Goal: Task Accomplishment & Management: Manage account settings

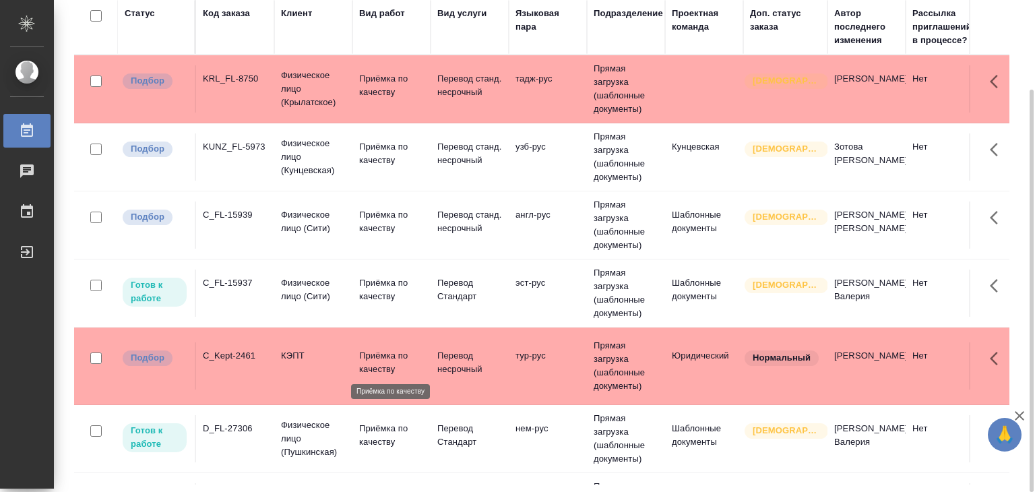
click at [361, 362] on p "Приёмка по качеству" at bounding box center [391, 362] width 65 height 27
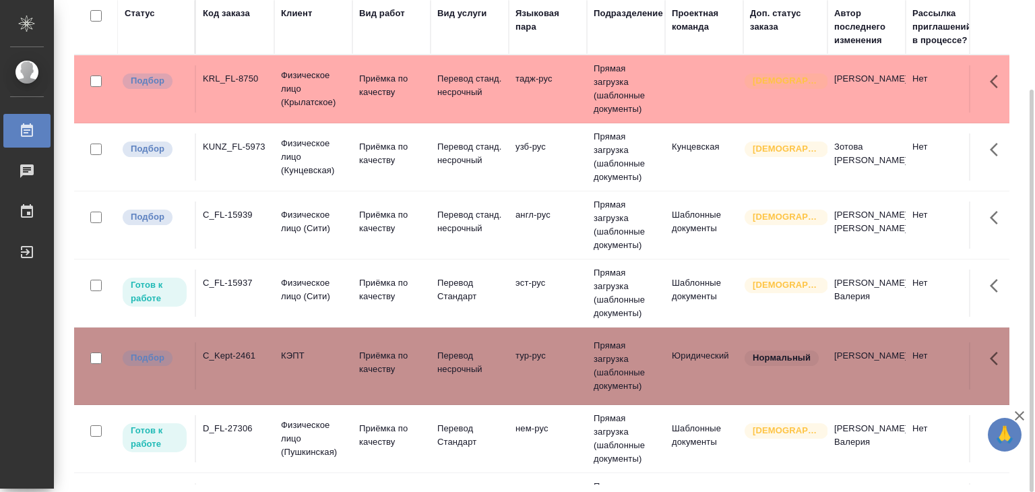
click at [337, 228] on p "Физическое лицо (Сити)" at bounding box center [313, 221] width 65 height 27
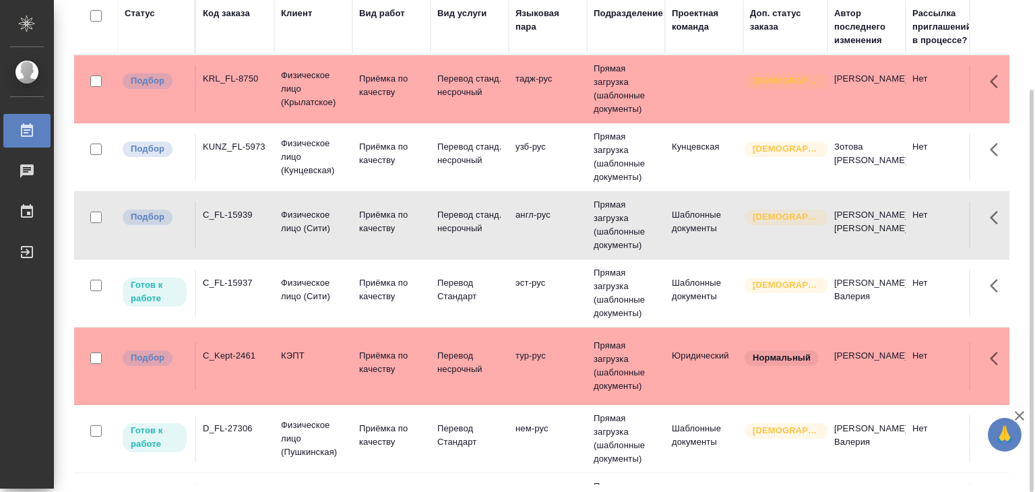
click at [275, 149] on td "Физическое лицо (Кунцевская)" at bounding box center [313, 157] width 78 height 54
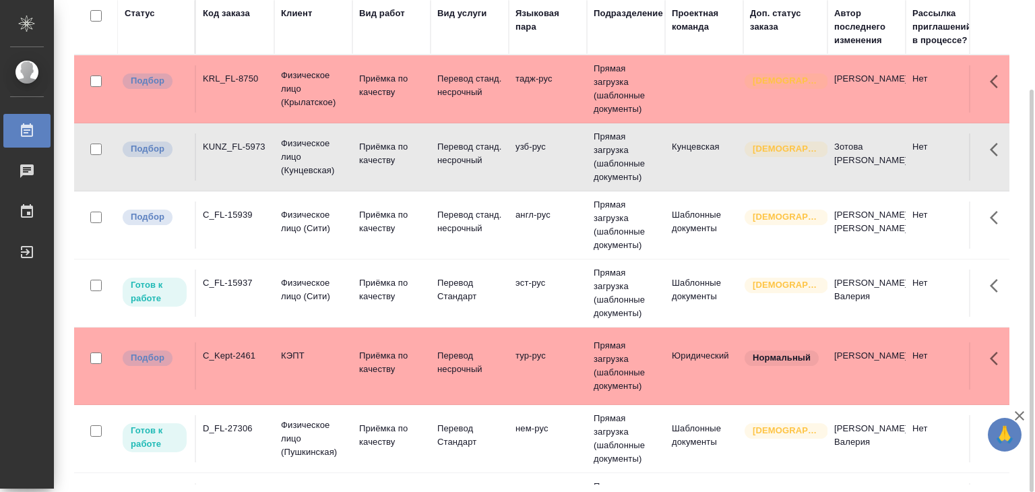
click at [275, 95] on td "Физическое лицо (Крылатское)" at bounding box center [313, 89] width 78 height 54
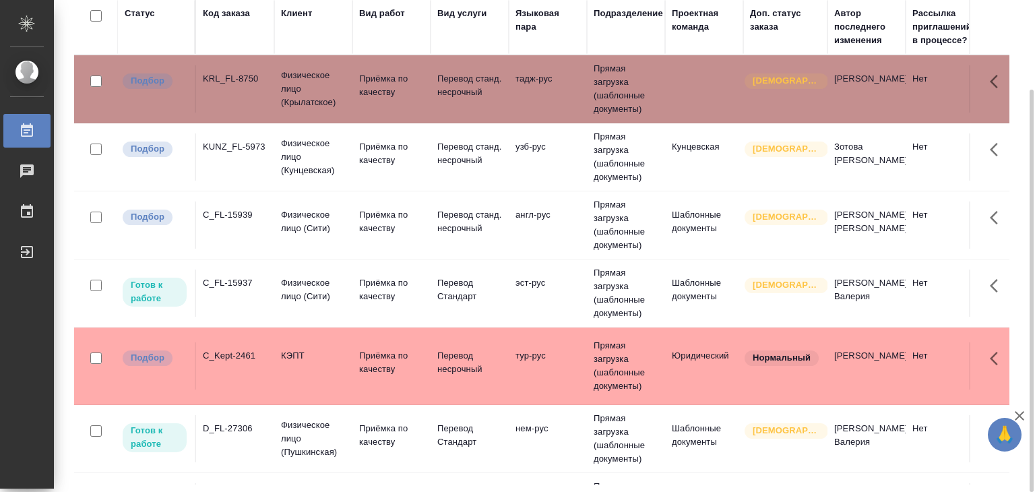
click at [275, 95] on td "Физическое лицо (Крылатское)" at bounding box center [313, 89] width 78 height 54
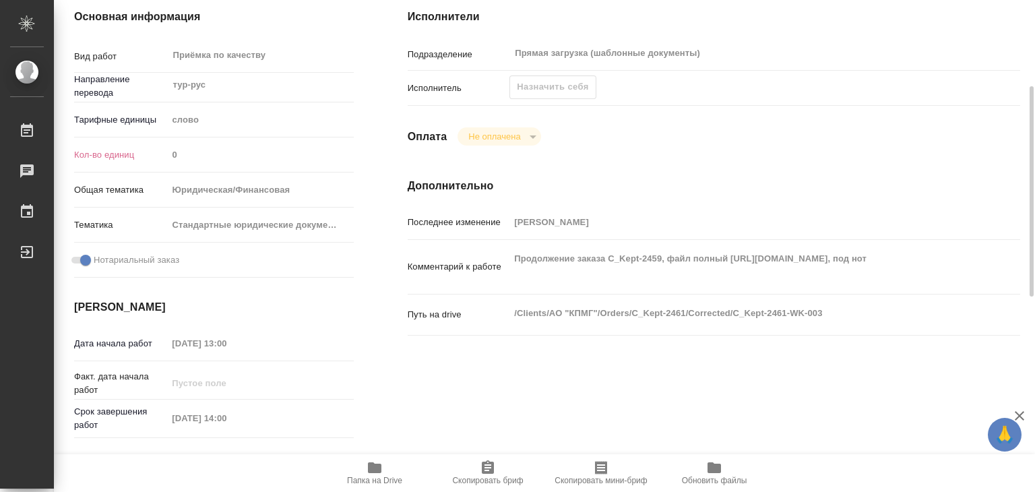
scroll to position [472, 0]
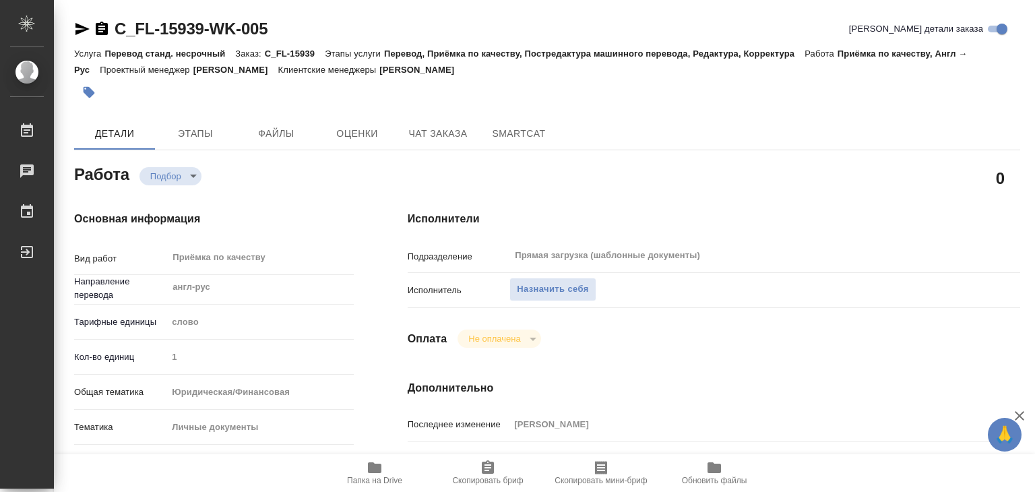
scroll to position [270, 0]
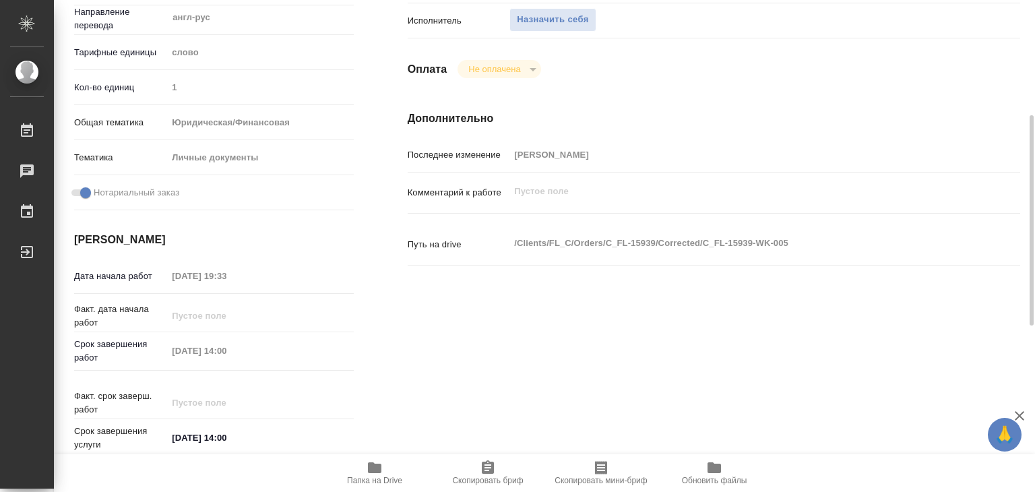
click at [358, 476] on span "Папка на Drive" at bounding box center [374, 480] width 55 height 9
click at [540, 23] on span "Назначить себя" at bounding box center [552, 19] width 71 height 15
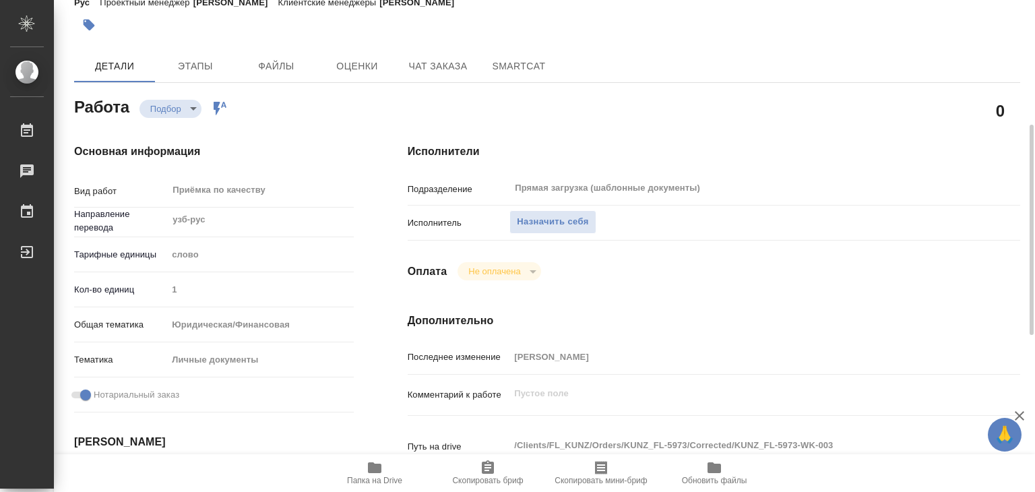
scroll to position [202, 0]
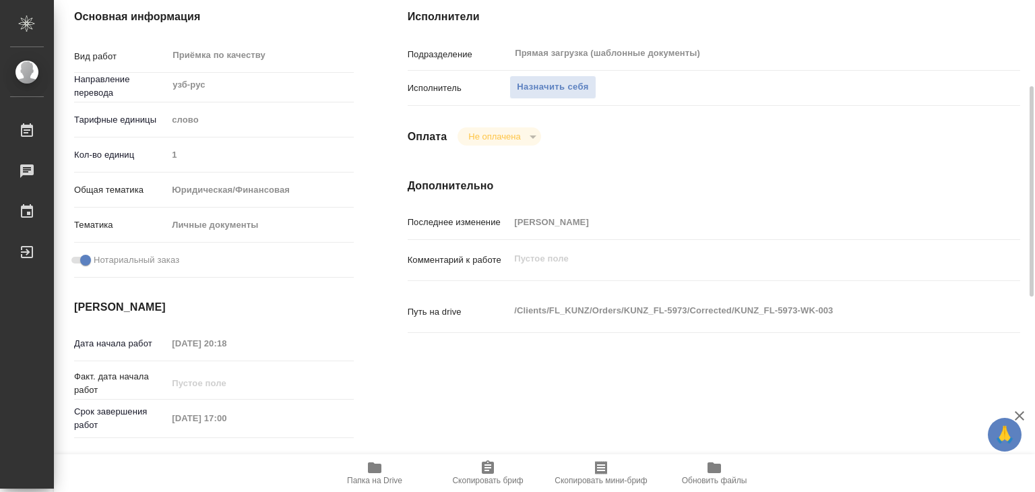
click at [377, 483] on span "Папка на Drive" at bounding box center [374, 480] width 55 height 9
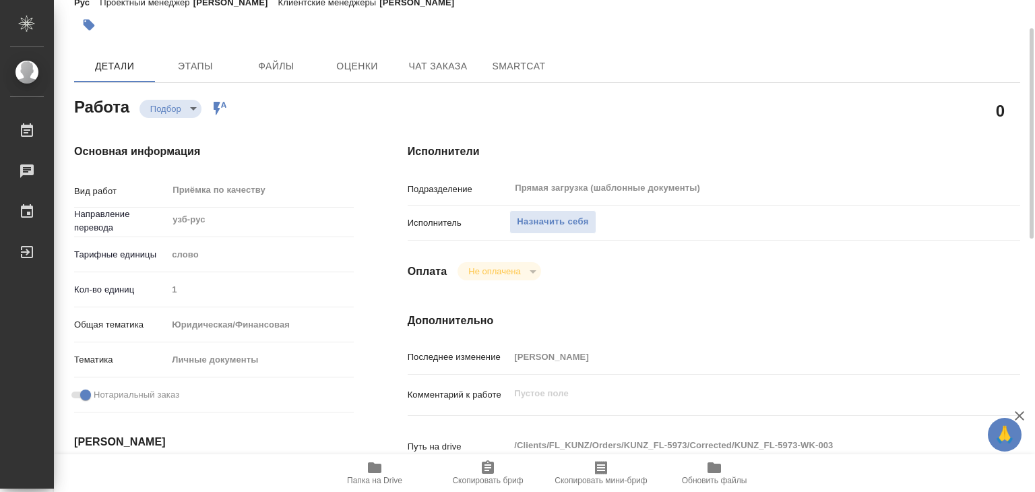
scroll to position [0, 0]
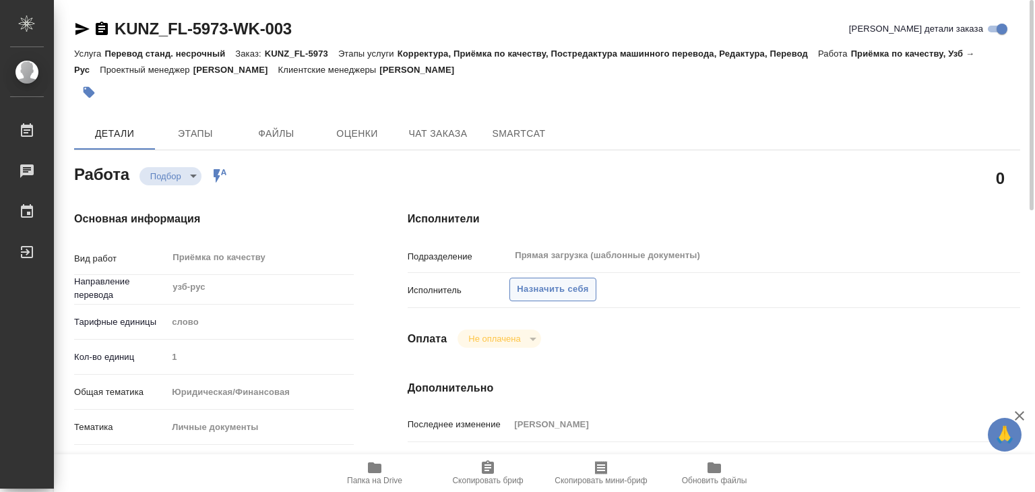
click at [544, 292] on span "Назначить себя" at bounding box center [552, 289] width 71 height 15
click at [550, 300] on button "Назначить себя" at bounding box center [552, 290] width 86 height 24
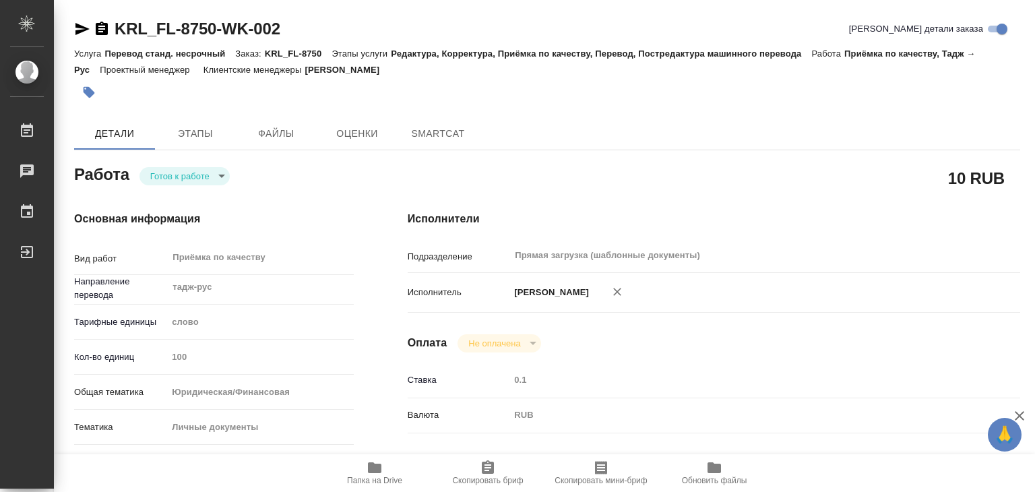
type textarea "x"
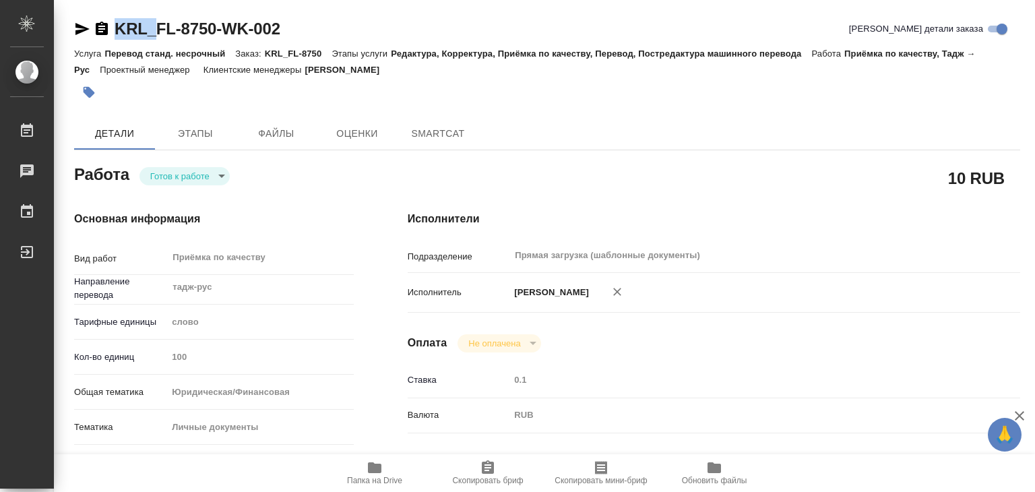
type textarea "x"
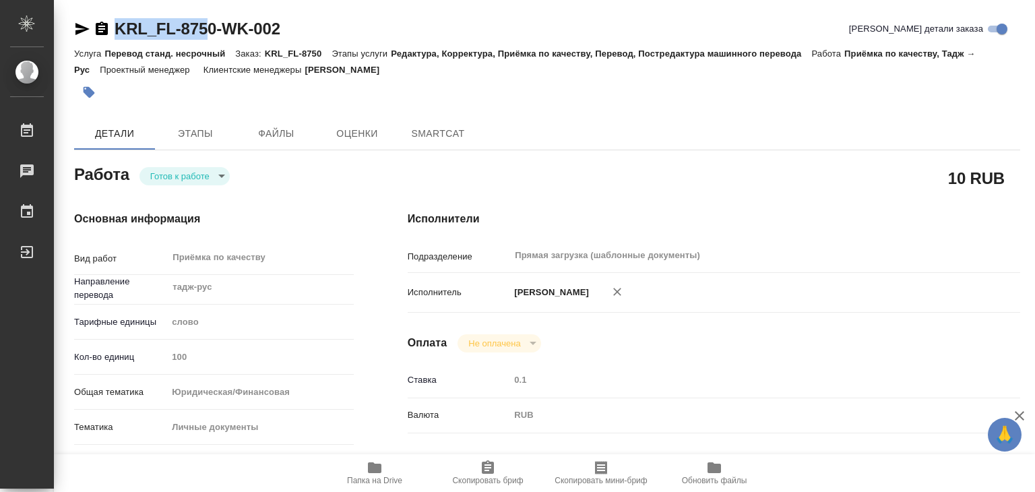
type textarea "x"
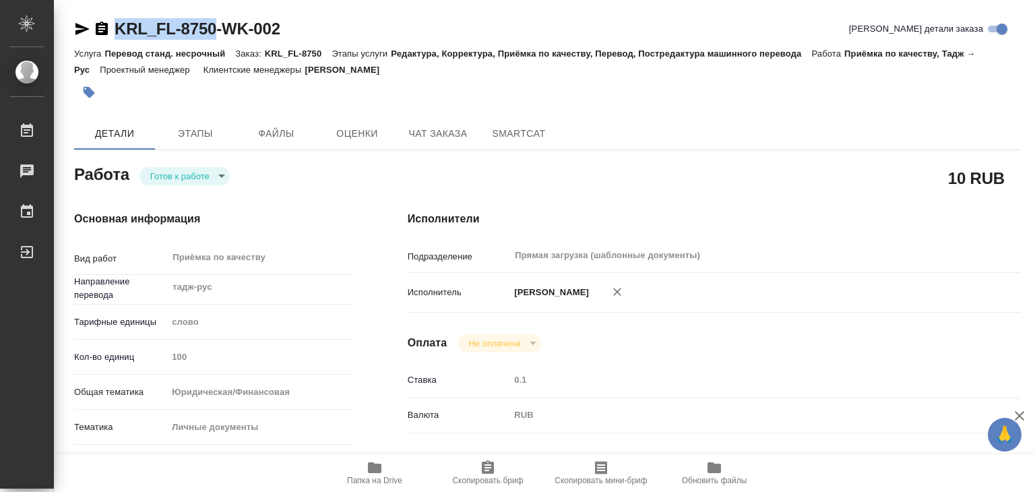
drag, startPoint x: 109, startPoint y: 13, endPoint x: 216, endPoint y: 33, distance: 108.9
copy link "KRL_FL-8750"
type textarea "x"
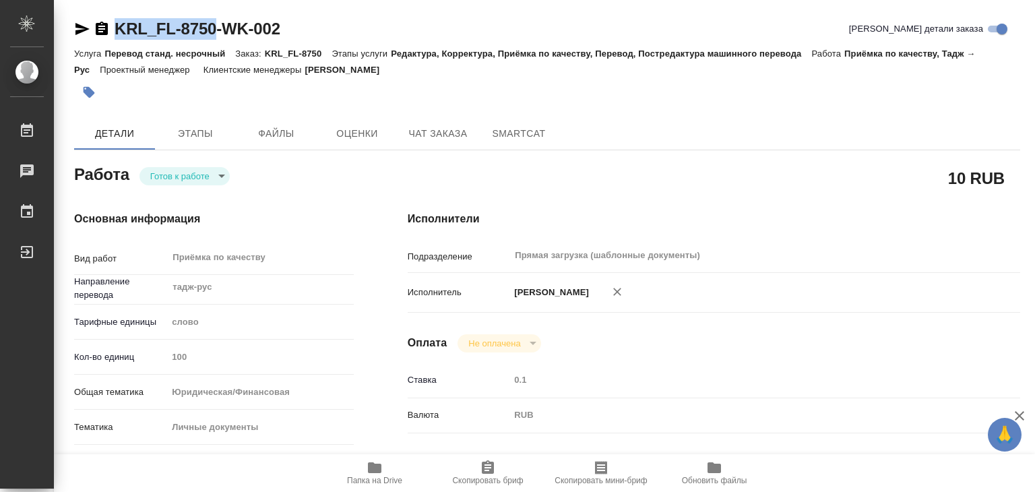
type textarea "x"
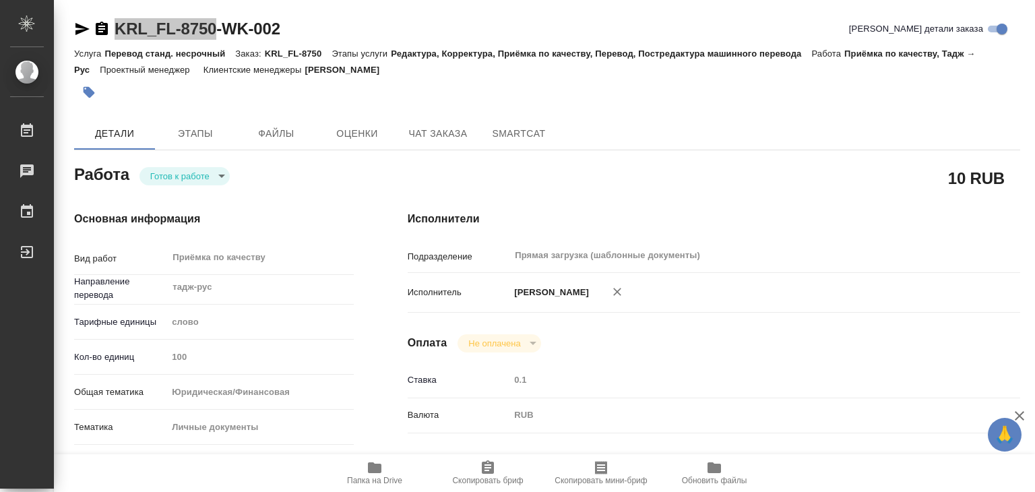
type textarea "x"
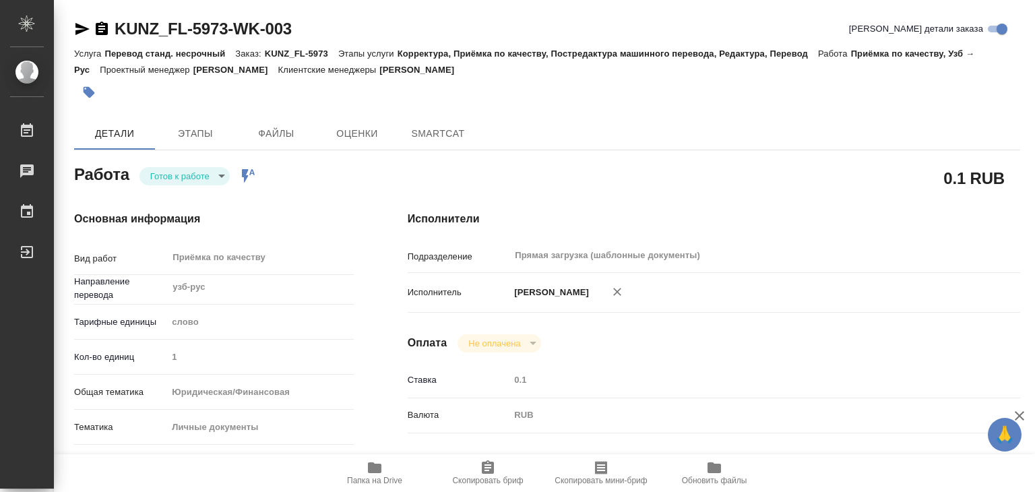
type textarea "x"
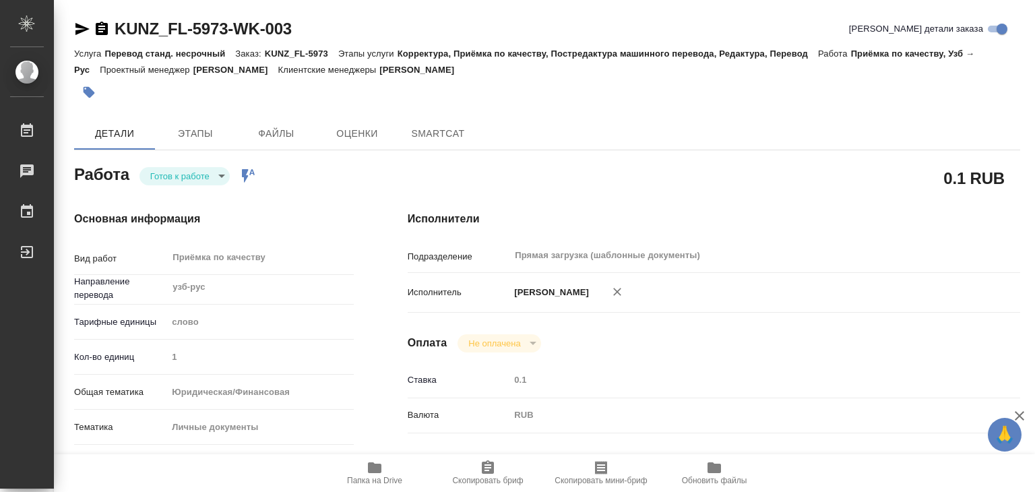
type textarea "x"
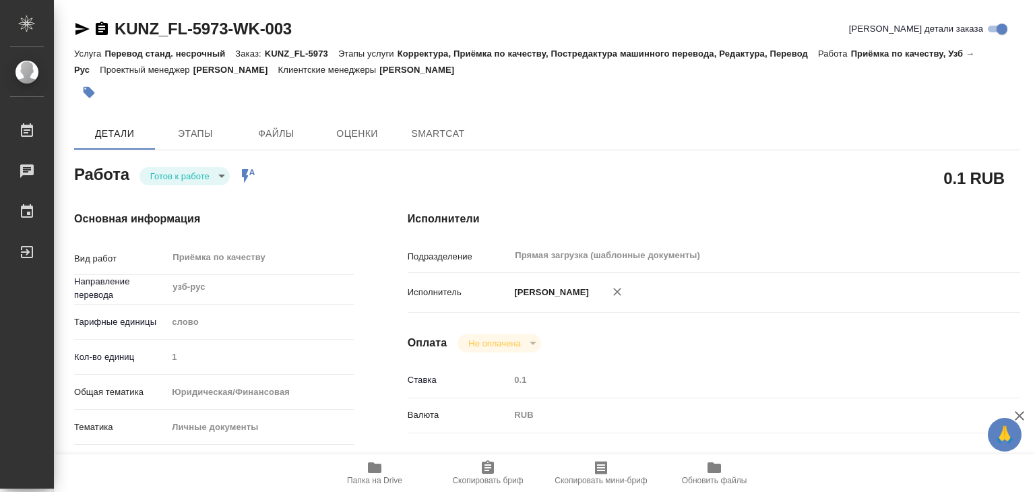
type textarea "x"
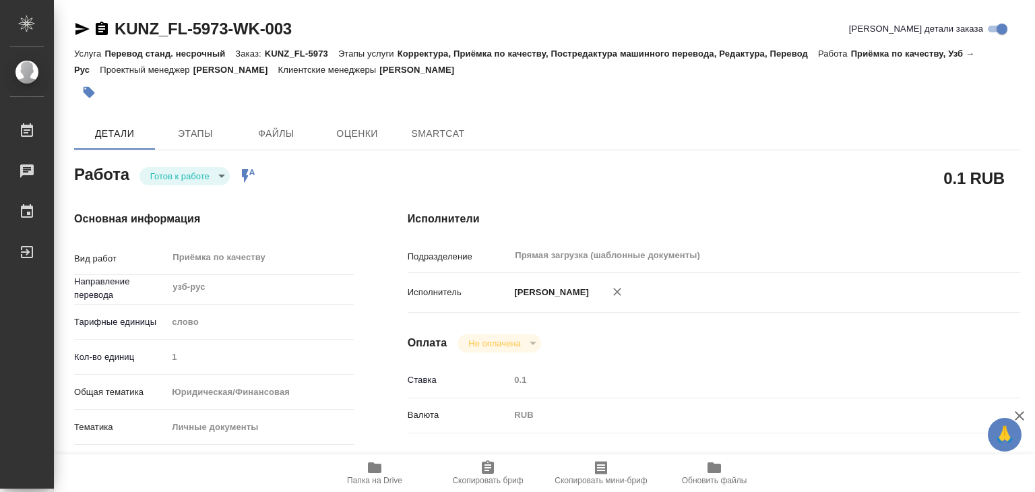
type textarea "x"
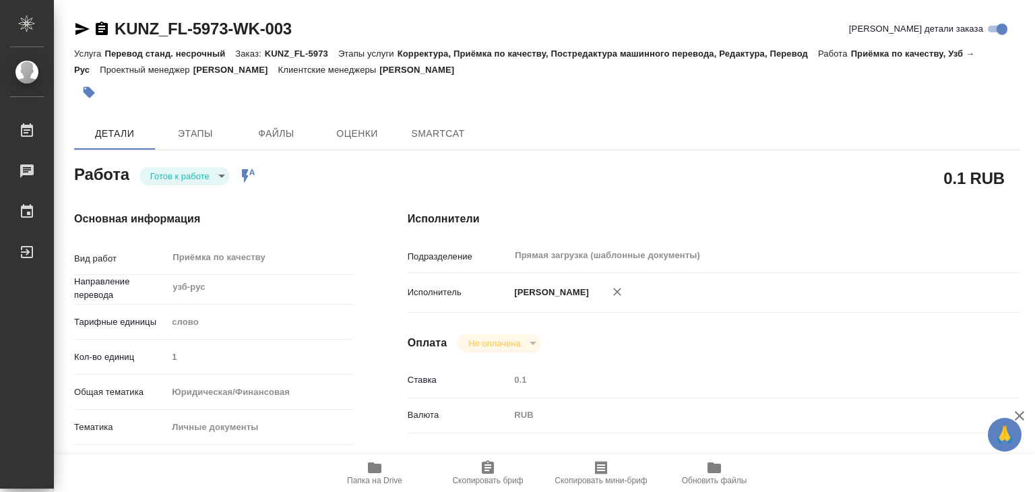
type textarea "x"
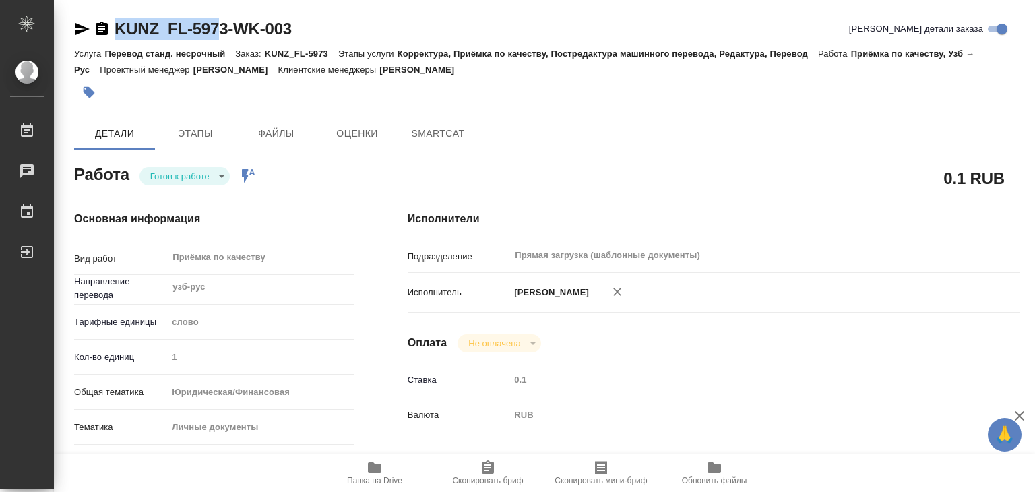
type textarea "x"
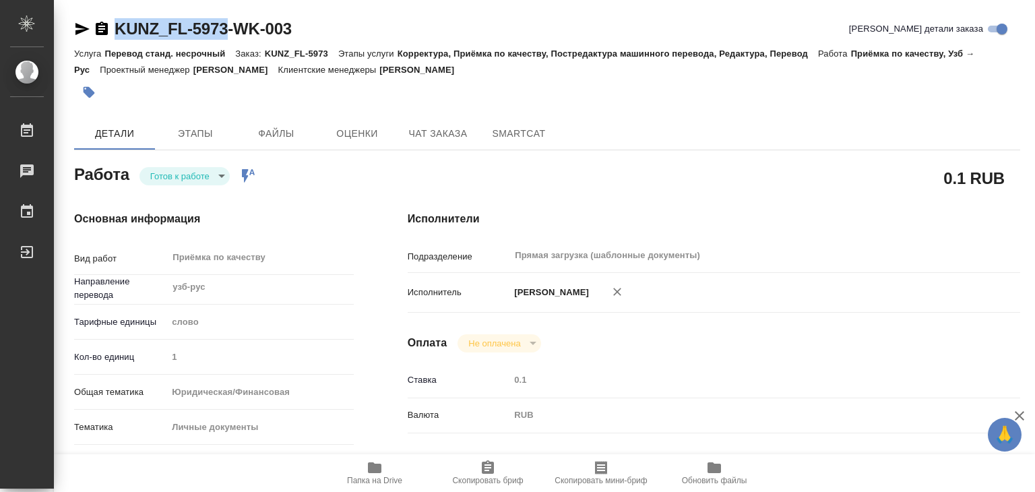
drag, startPoint x: 111, startPoint y: 16, endPoint x: 229, endPoint y: 28, distance: 119.1
copy link "KUNZ_FL-5973"
type textarea "x"
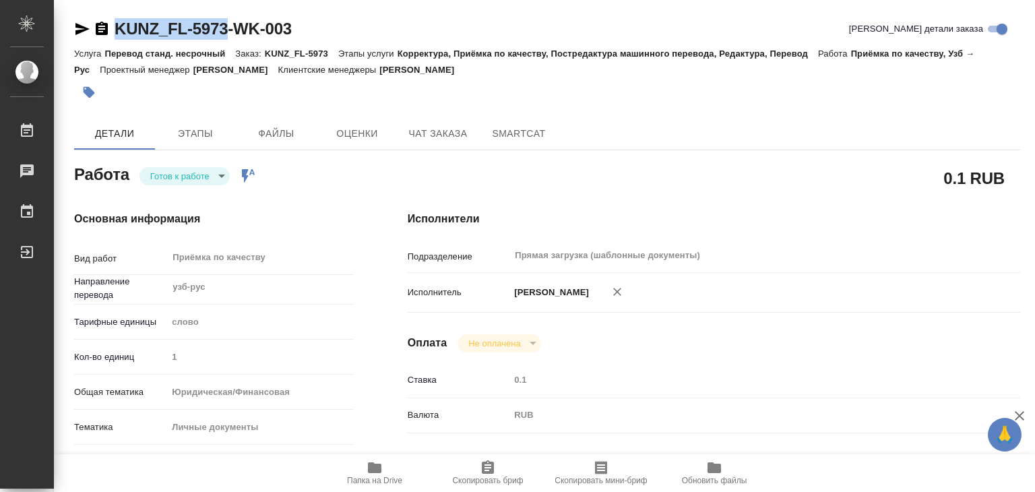
type textarea "x"
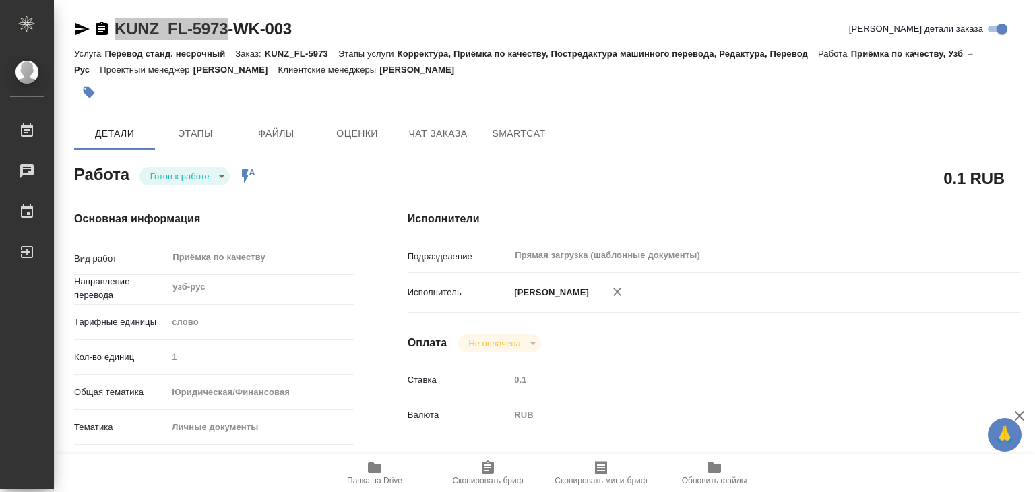
type textarea "x"
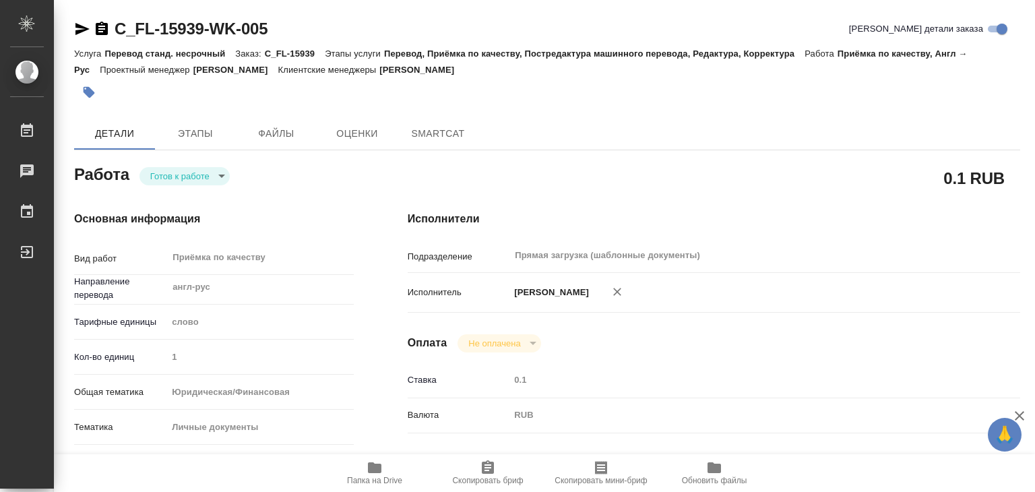
type textarea "x"
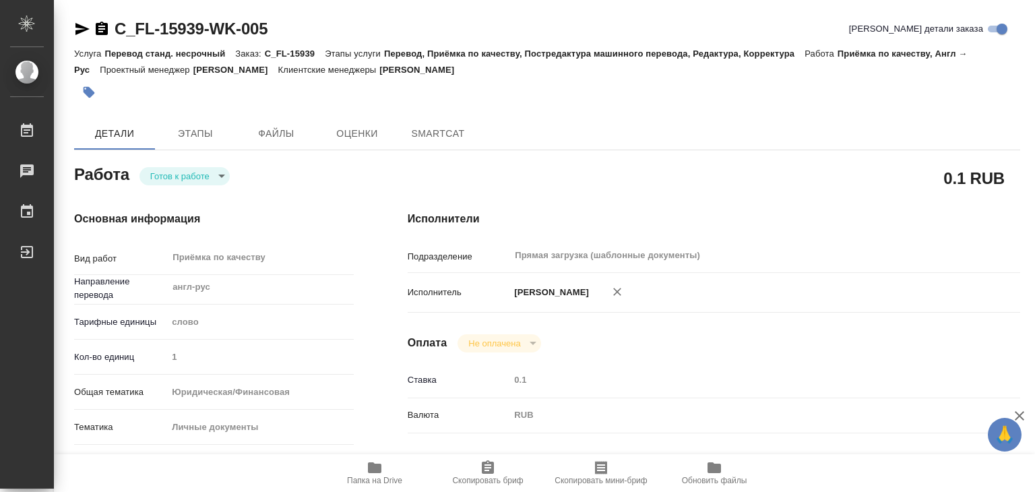
type textarea "x"
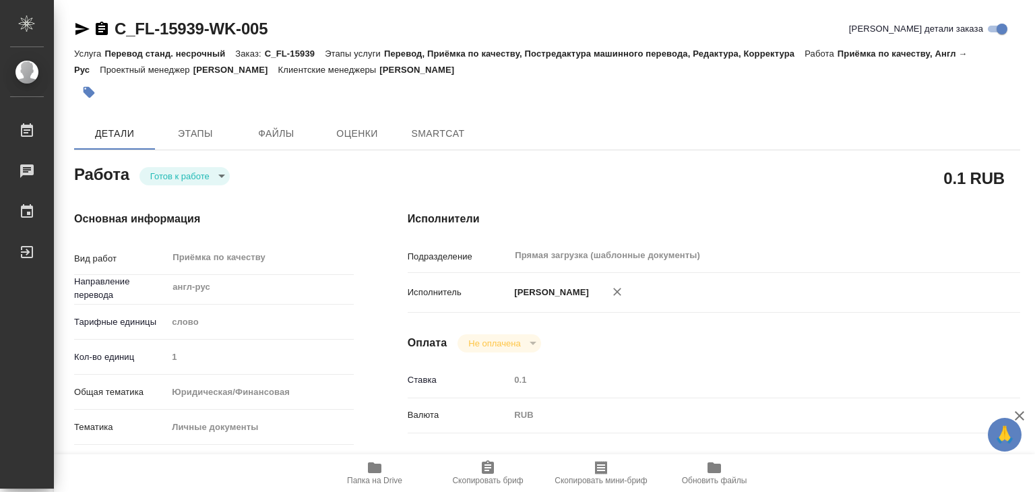
type textarea "x"
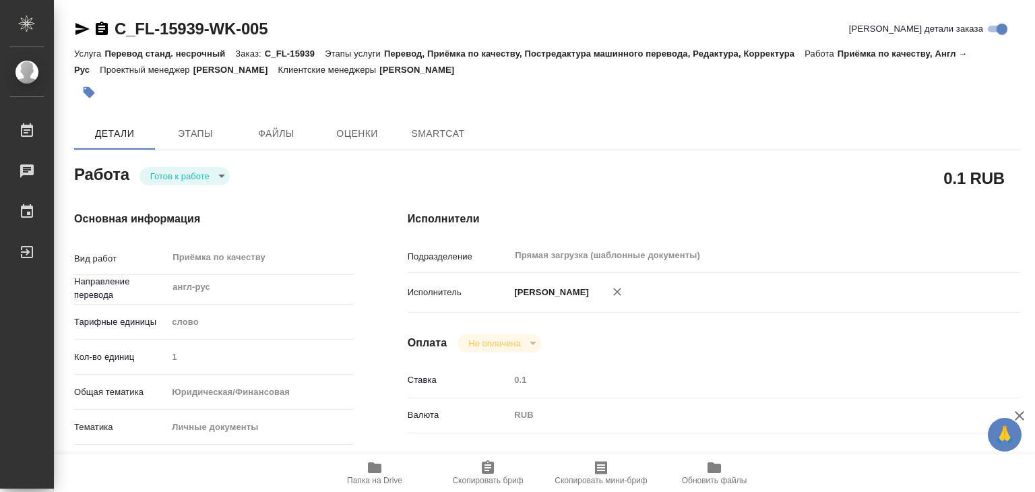
type textarea "x"
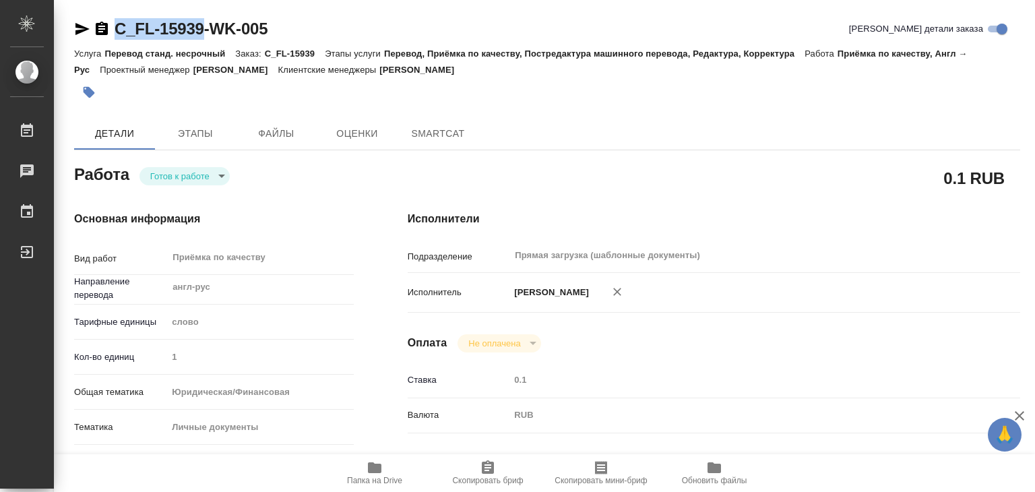
type textarea "x"
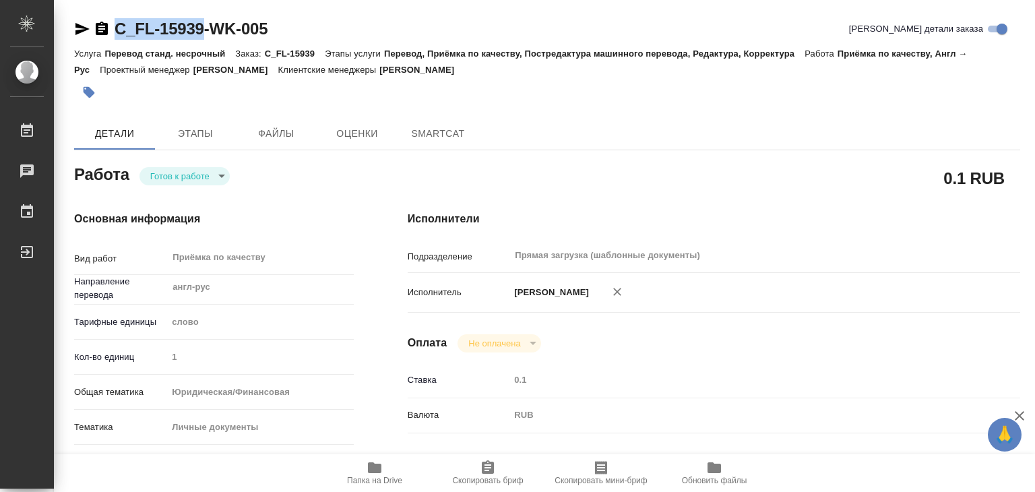
type textarea "x"
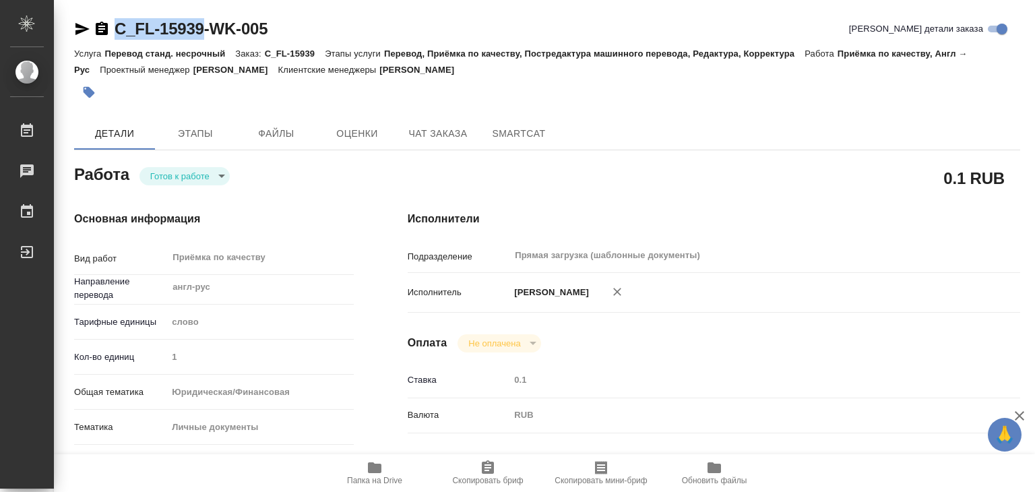
drag, startPoint x: 113, startPoint y: 14, endPoint x: 208, endPoint y: 28, distance: 96.0
copy link "C_FL-15939"
type textarea "x"
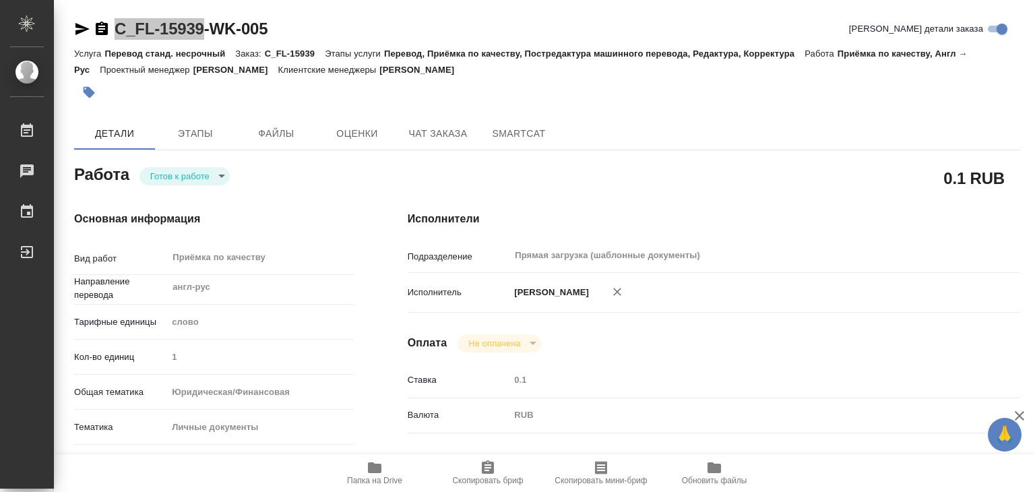
type textarea "x"
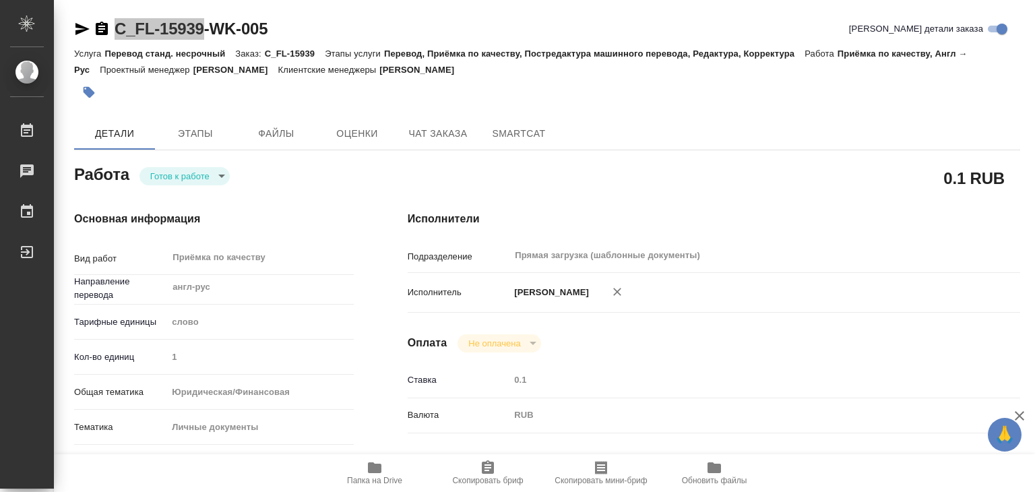
type textarea "x"
